Goal: Task Accomplishment & Management: Manage account settings

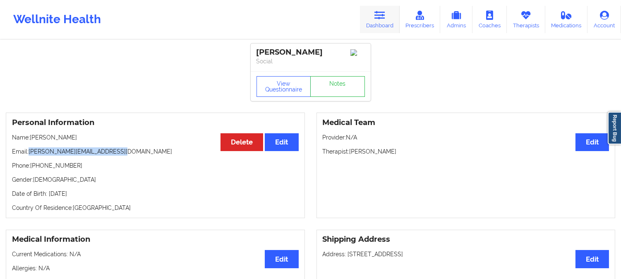
click at [378, 17] on icon at bounding box center [379, 15] width 11 height 9
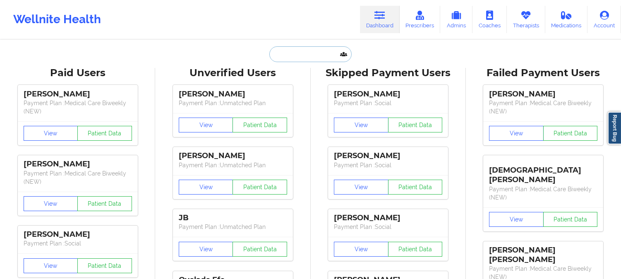
click at [288, 59] on input "text" at bounding box center [310, 54] width 82 height 16
paste input "[PERSON_NAME]"
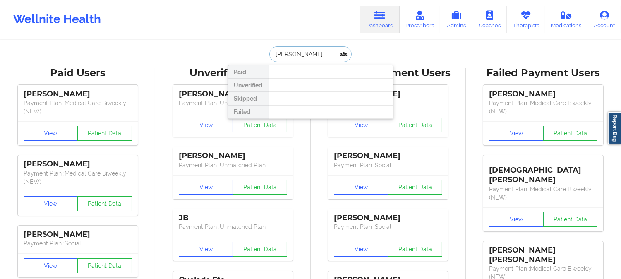
click at [323, 54] on input "[PERSON_NAME]" at bounding box center [310, 54] width 82 height 16
type input "S"
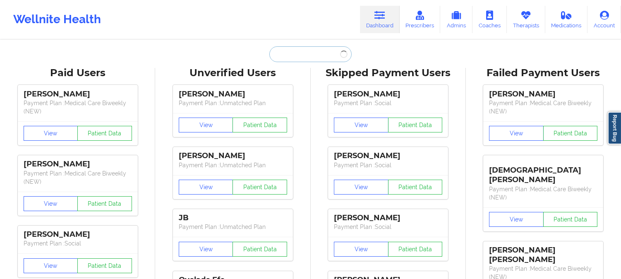
paste input "[EMAIL_ADDRESS][DOMAIN_NAME]"
type input "[EMAIL_ADDRESS][DOMAIN_NAME]"
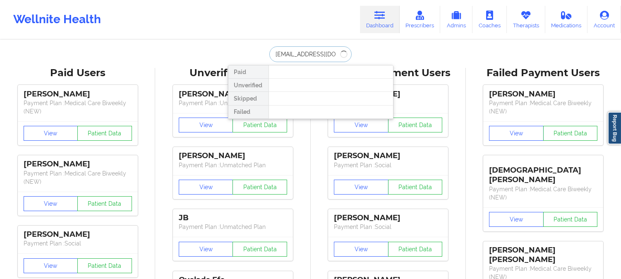
scroll to position [0, 9]
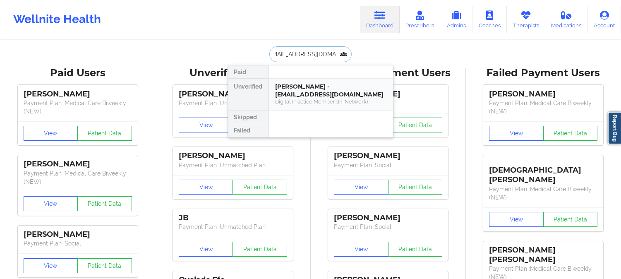
click at [296, 107] on div "[PERSON_NAME] - [EMAIL_ADDRESS][DOMAIN_NAME] Digital Practice Member (In-Networ…" at bounding box center [331, 95] width 124 height 32
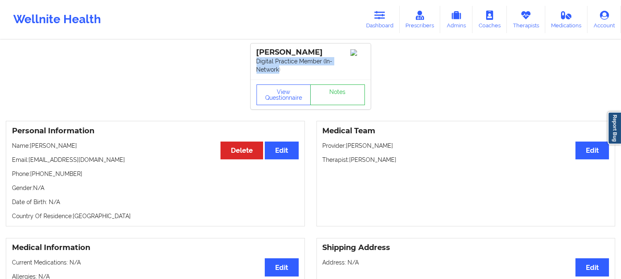
drag, startPoint x: 279, startPoint y: 71, endPoint x: 255, endPoint y: 60, distance: 26.6
click at [255, 60] on div "[PERSON_NAME] Digital Practice Member (In-Network)" at bounding box center [311, 61] width 120 height 36
drag, startPoint x: 265, startPoint y: 63, endPoint x: 325, endPoint y: 38, distance: 65.1
click at [325, 38] on div "Wellnite Health Dashboard Prescribers Admins Coaches Therapists Medications Acc…" at bounding box center [310, 19] width 621 height 39
drag, startPoint x: 287, startPoint y: 70, endPoint x: 254, endPoint y: 64, distance: 34.6
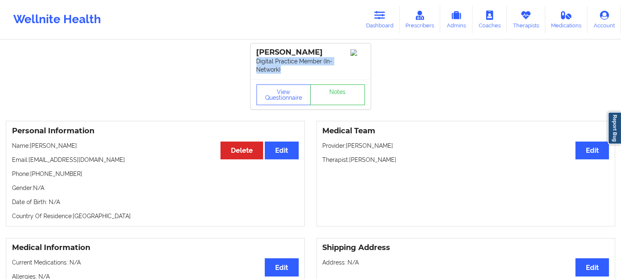
click at [254, 64] on div "[PERSON_NAME] Digital Practice Member (In-Network)" at bounding box center [311, 61] width 120 height 36
copy p "Digital Practice Member (In-Network)"
click at [383, 19] on icon at bounding box center [379, 15] width 11 height 9
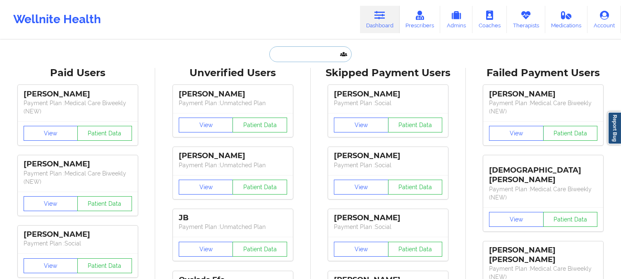
click at [301, 53] on input "text" at bounding box center [310, 54] width 82 height 16
paste input "[PERSON_NAME]"
type input "[PERSON_NAME]"
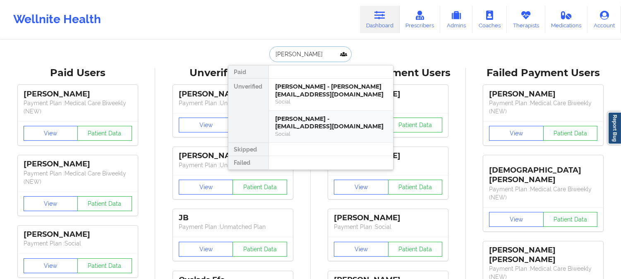
click at [315, 129] on div "[PERSON_NAME] - [EMAIL_ADDRESS][DOMAIN_NAME]" at bounding box center [330, 122] width 111 height 15
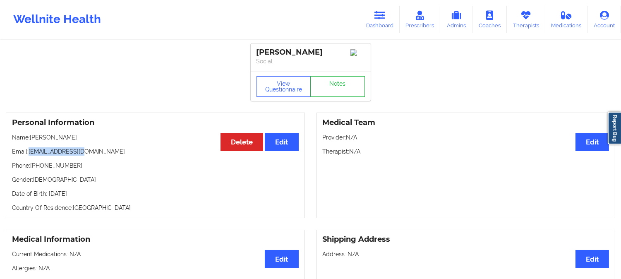
drag, startPoint x: 81, startPoint y: 154, endPoint x: 29, endPoint y: 157, distance: 52.6
click at [29, 156] on p "Email: [EMAIL_ADDRESS][DOMAIN_NAME]" at bounding box center [155, 151] width 287 height 8
copy p "[EMAIL_ADDRESS][DOMAIN_NAME]"
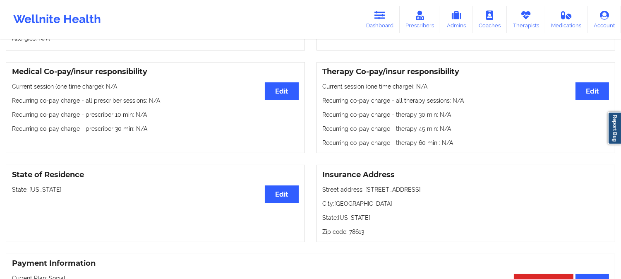
scroll to position [101, 0]
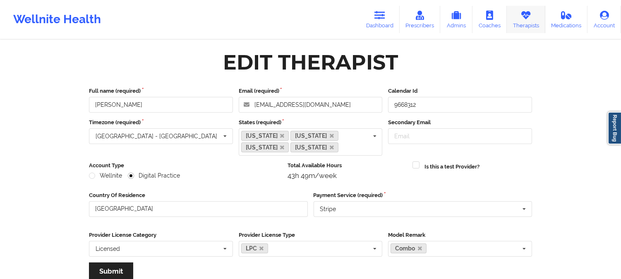
click at [527, 25] on link "Therapists" at bounding box center [526, 19] width 38 height 27
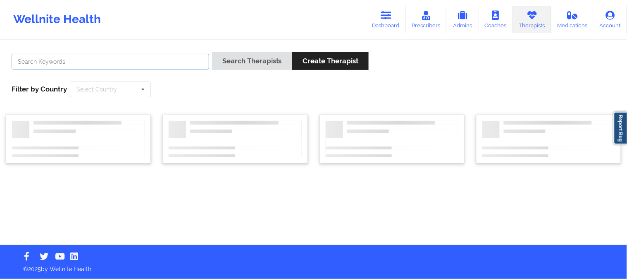
click at [55, 60] on input "text" at bounding box center [111, 62] width 198 height 16
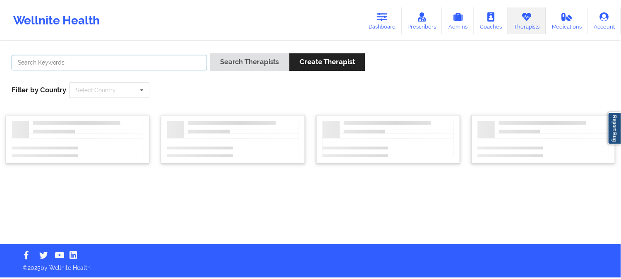
paste input "b"
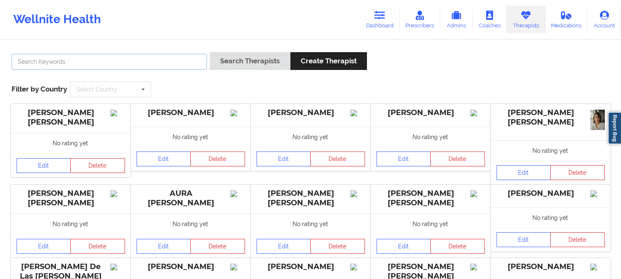
click at [55, 60] on input "text" at bounding box center [109, 62] width 195 height 16
type input "Beverly Solomon"
click at [116, 93] on input "text" at bounding box center [111, 89] width 80 height 15
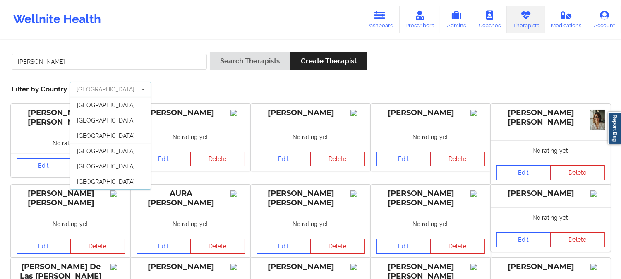
scroll to position [46, 0]
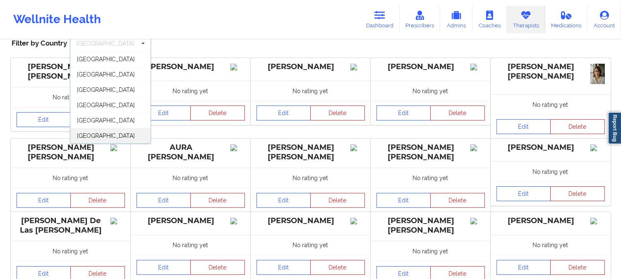
click at [106, 137] on span "[GEOGRAPHIC_DATA]" at bounding box center [106, 135] width 58 height 7
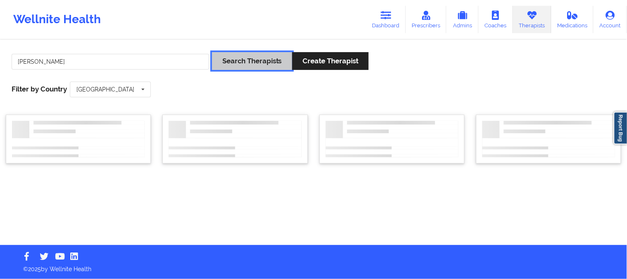
click at [243, 62] on button "Search Therapists" at bounding box center [252, 61] width 80 height 18
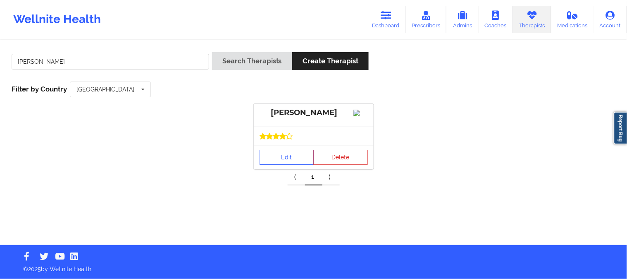
click at [292, 161] on link "Edit" at bounding box center [287, 157] width 55 height 15
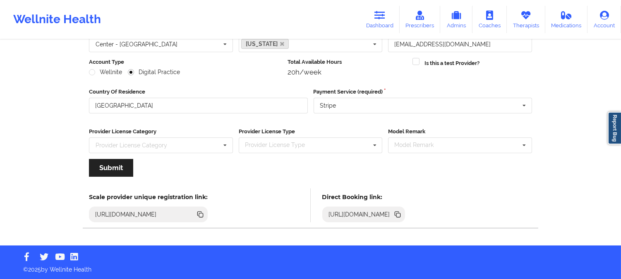
scroll to position [92, 0]
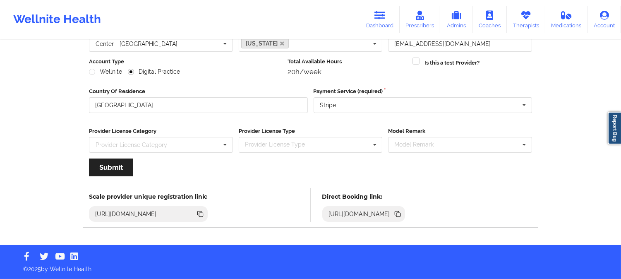
click at [400, 213] on icon at bounding box center [398, 215] width 4 height 4
